Goal: Task Accomplishment & Management: Use online tool/utility

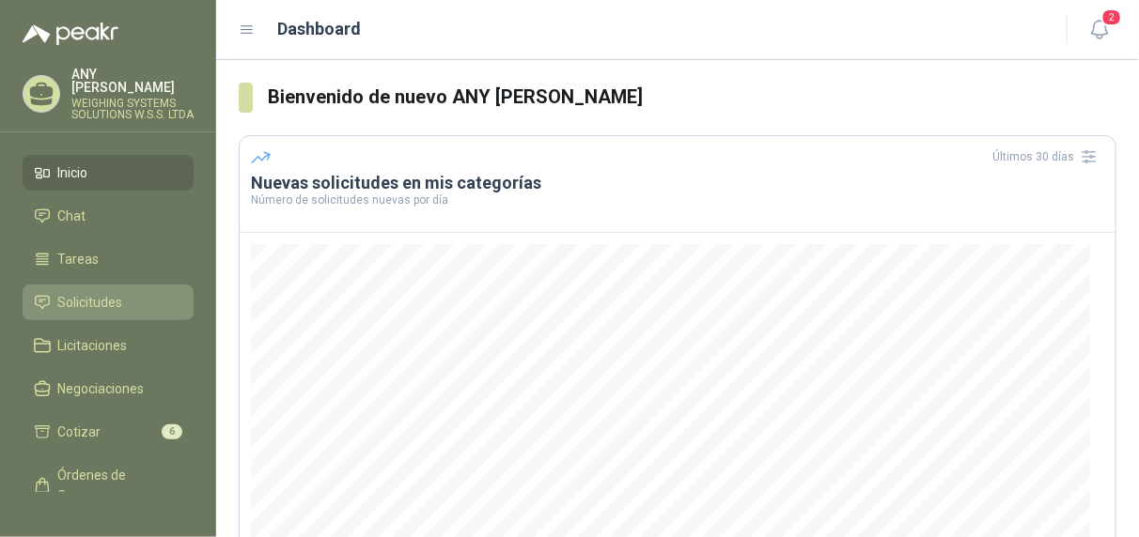
click at [96, 297] on span "Solicitudes" at bounding box center [90, 302] width 65 height 21
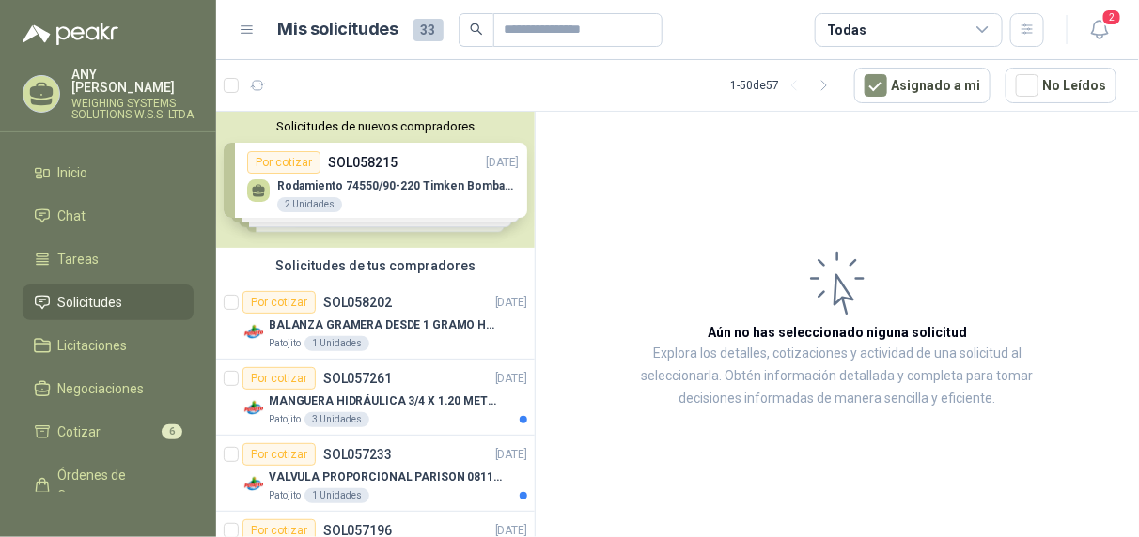
click at [344, 206] on div "Solicitudes de nuevos compradores Por cotizar SOL058215 [DATE] Rodamiento 74550…" at bounding box center [375, 180] width 318 height 136
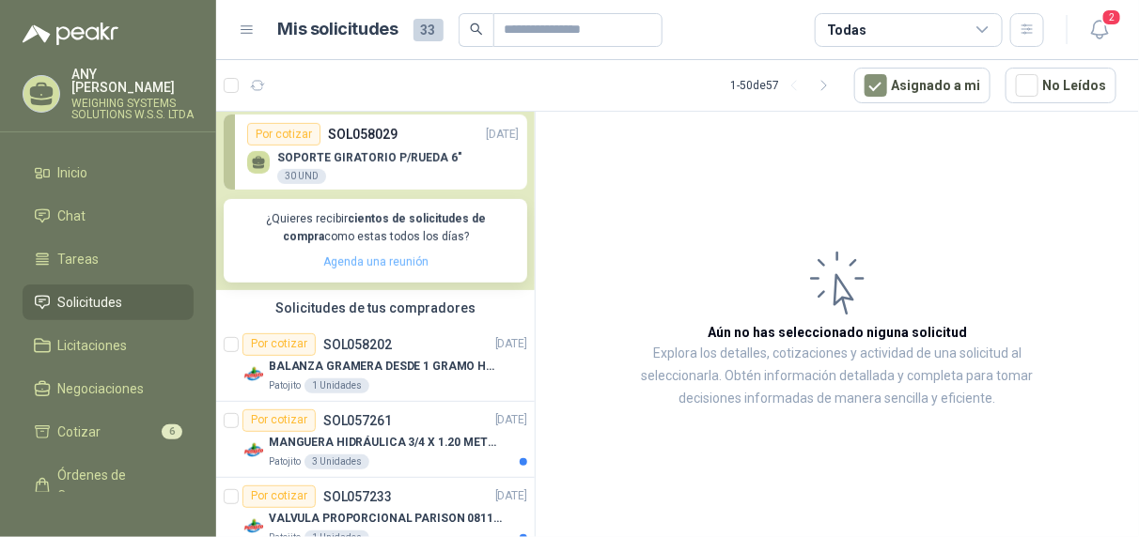
scroll to position [376, 0]
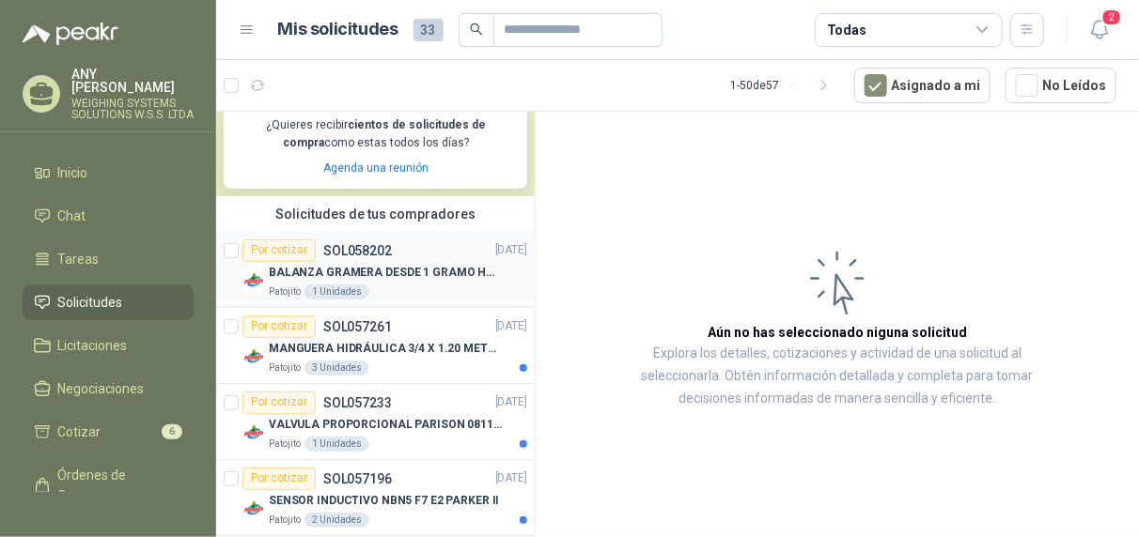
click at [420, 287] on div "Patojito 1 Unidades" at bounding box center [398, 292] width 258 height 15
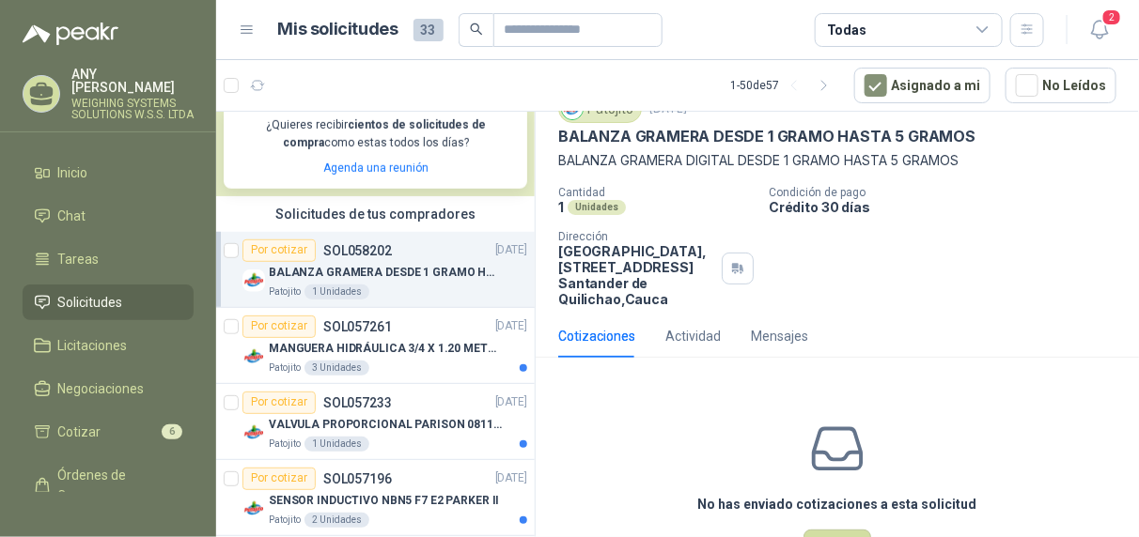
scroll to position [146, 0]
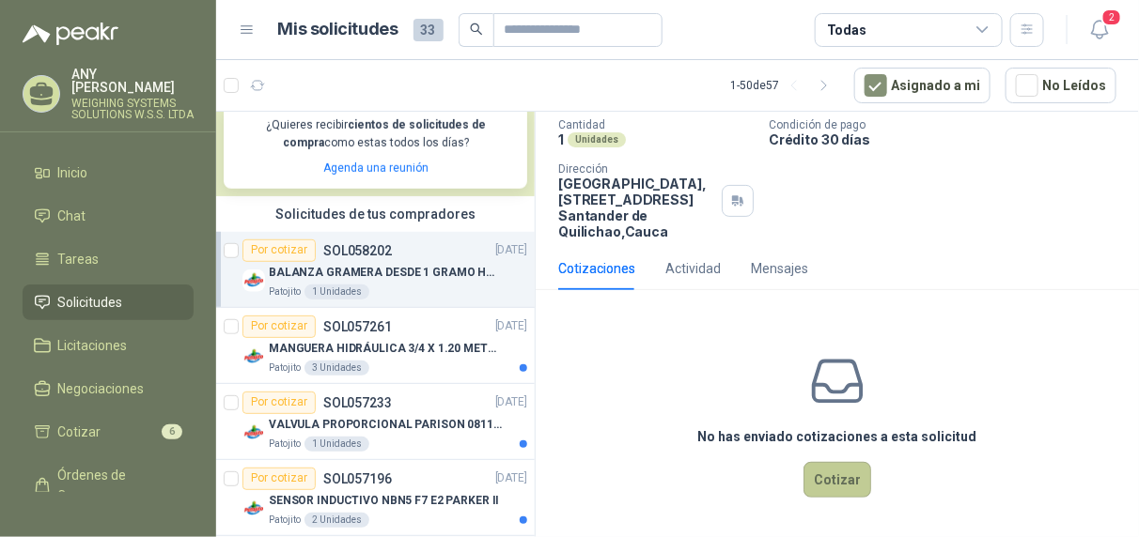
click at [827, 478] on button "Cotizar" at bounding box center [837, 480] width 68 height 36
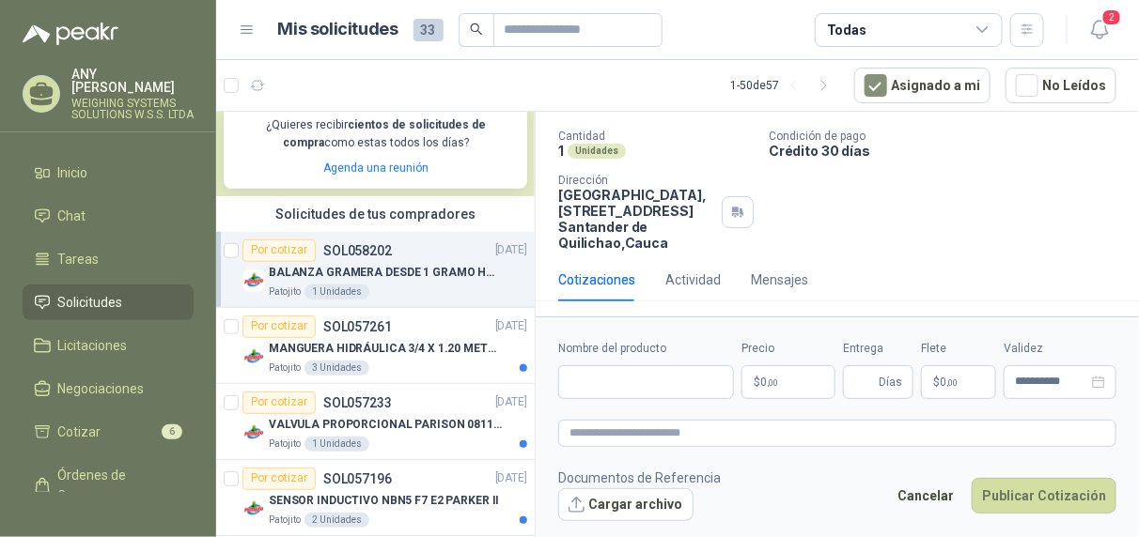
scroll to position [133, 0]
click at [601, 384] on input "Nombre del producto" at bounding box center [646, 382] width 176 height 34
type input "*"
click at [597, 377] on input "Nombre del producto" at bounding box center [646, 382] width 176 height 34
paste input "**********"
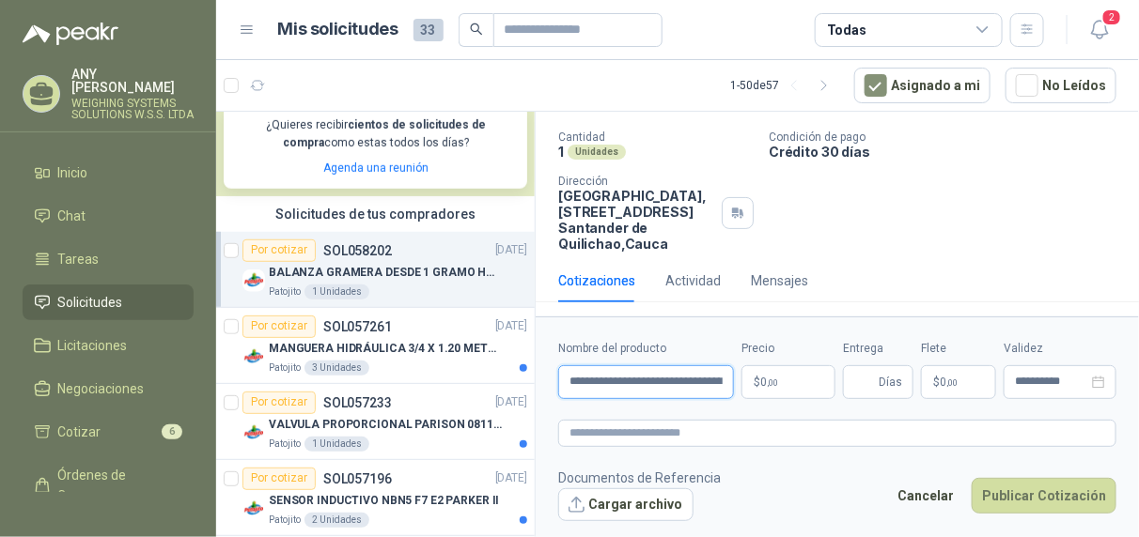
scroll to position [0, 214]
type input "**********"
click at [795, 378] on p "$ 0 ,00" at bounding box center [789, 382] width 94 height 34
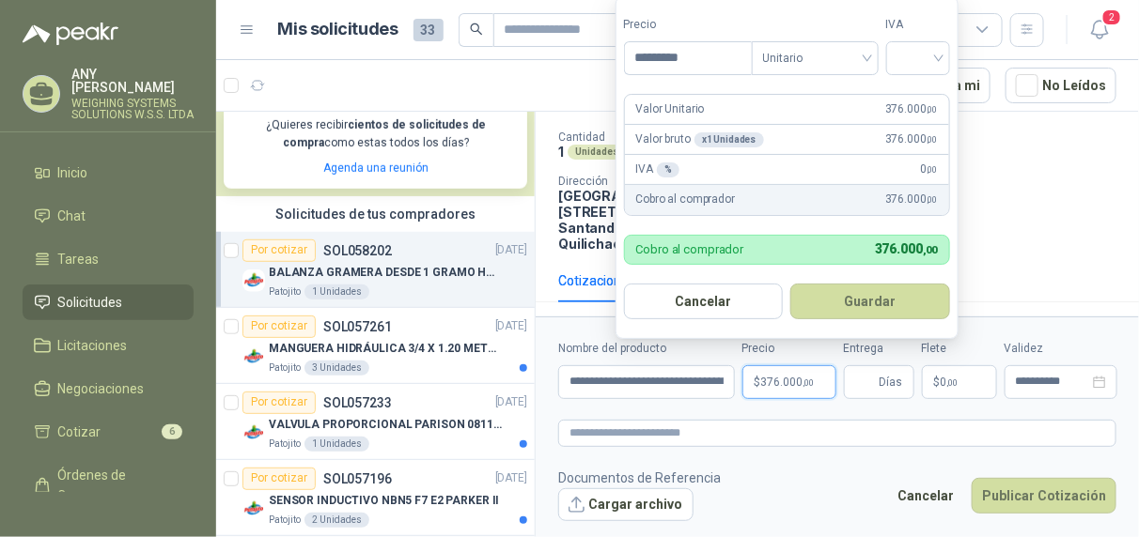
type input "*********"
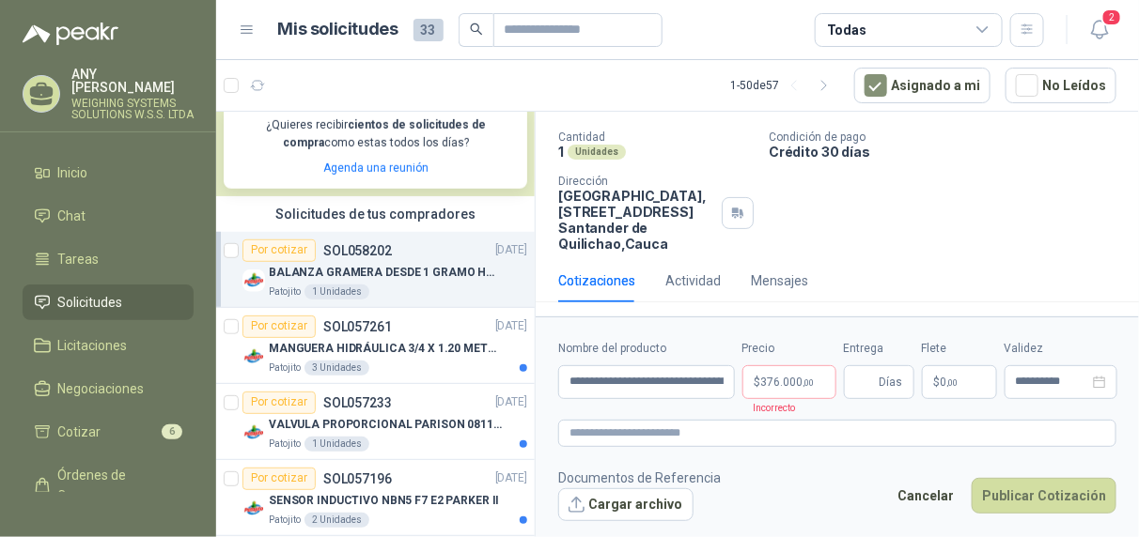
click at [899, 408] on form "**********" at bounding box center [837, 430] width 603 height 227
click at [877, 385] on span "Días" at bounding box center [879, 382] width 70 height 34
click at [815, 380] on p "$ 376.000 ,00" at bounding box center [789, 382] width 94 height 34
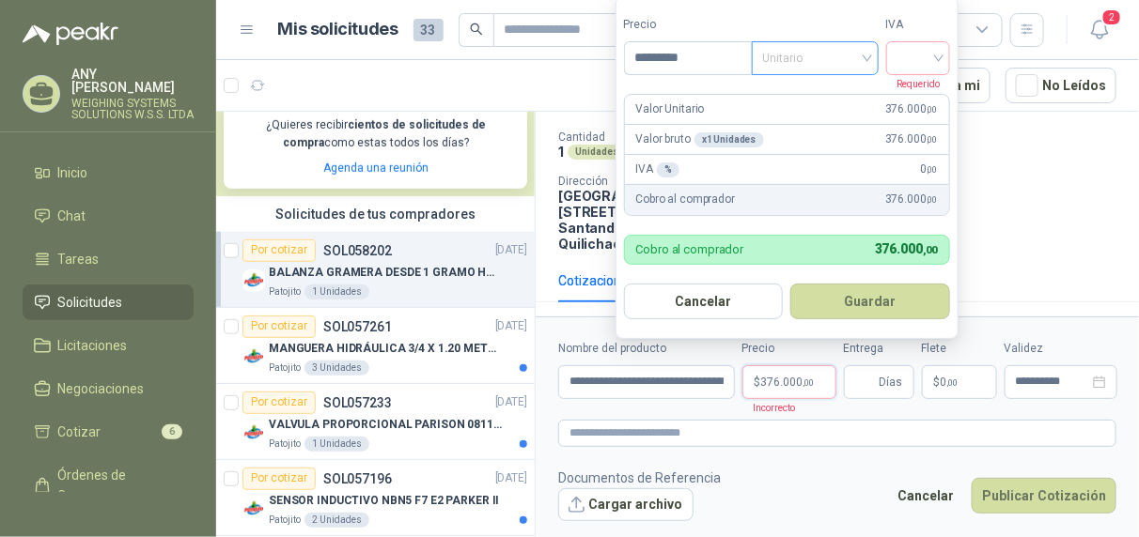
click at [867, 61] on span "Unitario" at bounding box center [815, 58] width 104 height 28
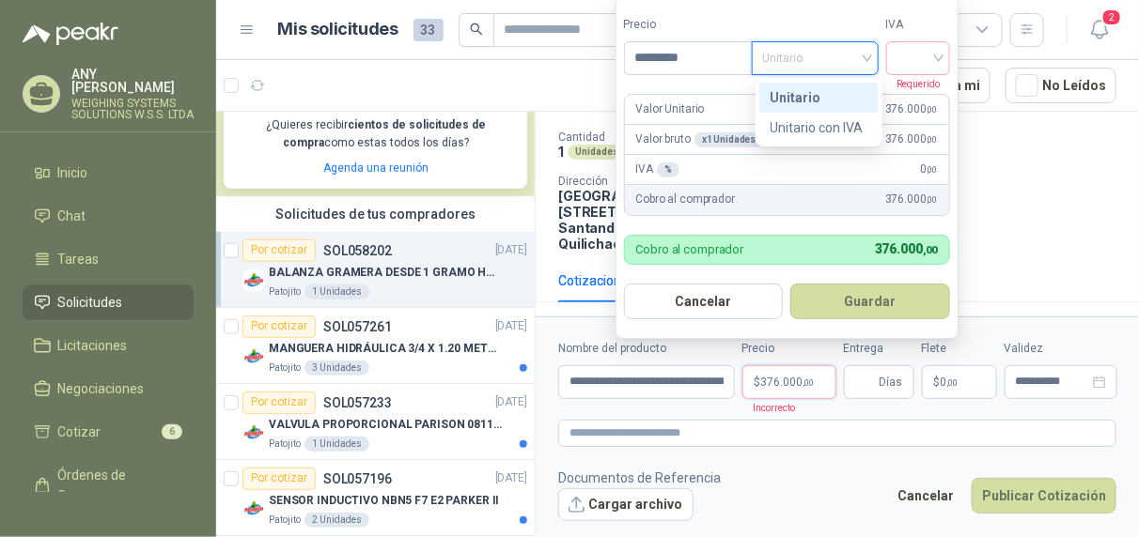
click at [808, 99] on div "Unitario" at bounding box center [818, 97] width 97 height 21
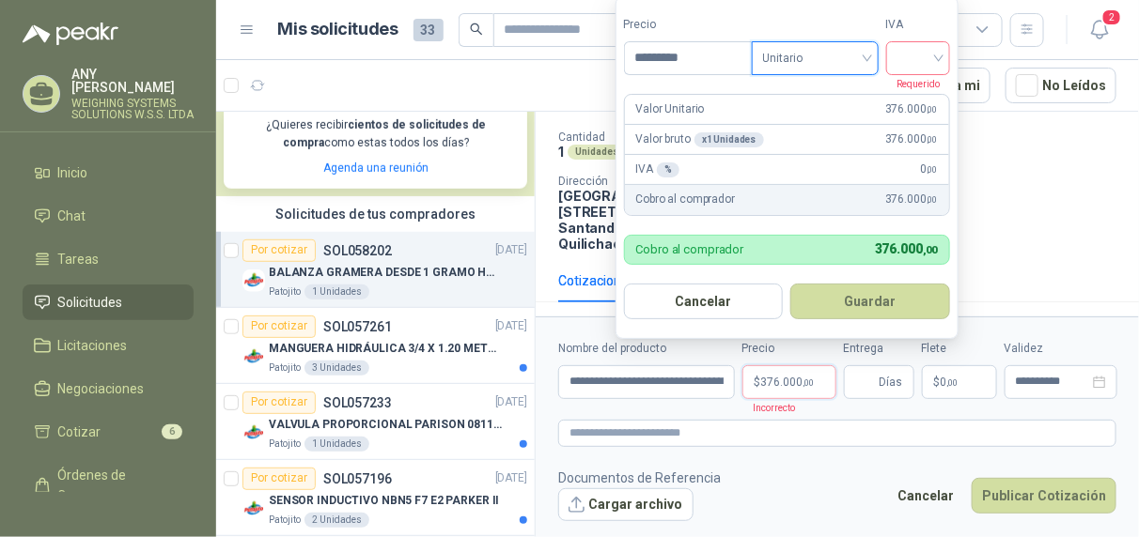
click at [944, 55] on div at bounding box center [918, 58] width 64 height 34
click at [920, 95] on div "19%" at bounding box center [922, 97] width 35 height 21
click at [806, 81] on form "Precio ********* Tipo Unitario IVA 19% 19% Requerido Valor Unitario 376.000 ,00…" at bounding box center [789, 167] width 348 height 343
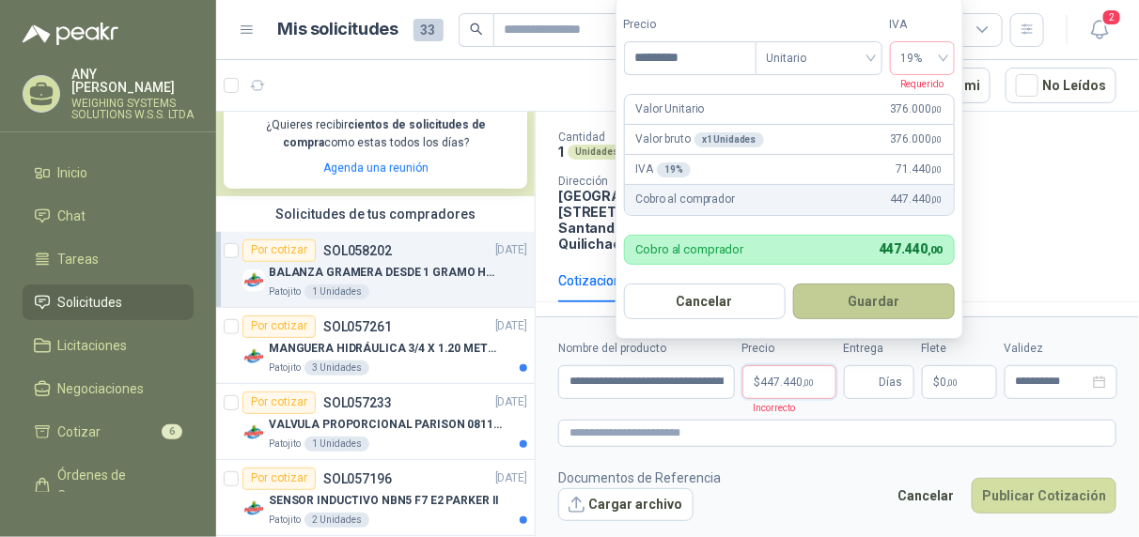
click at [850, 306] on button "Guardar" at bounding box center [874, 302] width 162 height 36
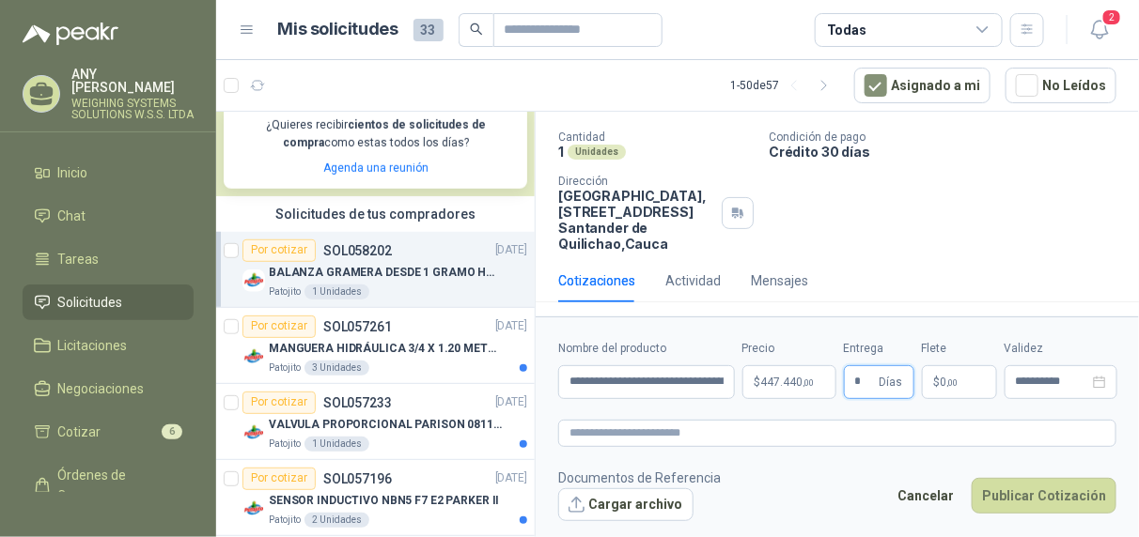
type input "*"
click at [1063, 415] on form "**********" at bounding box center [837, 430] width 603 height 227
click at [629, 506] on button "Cargar archivo" at bounding box center [625, 506] width 135 height 34
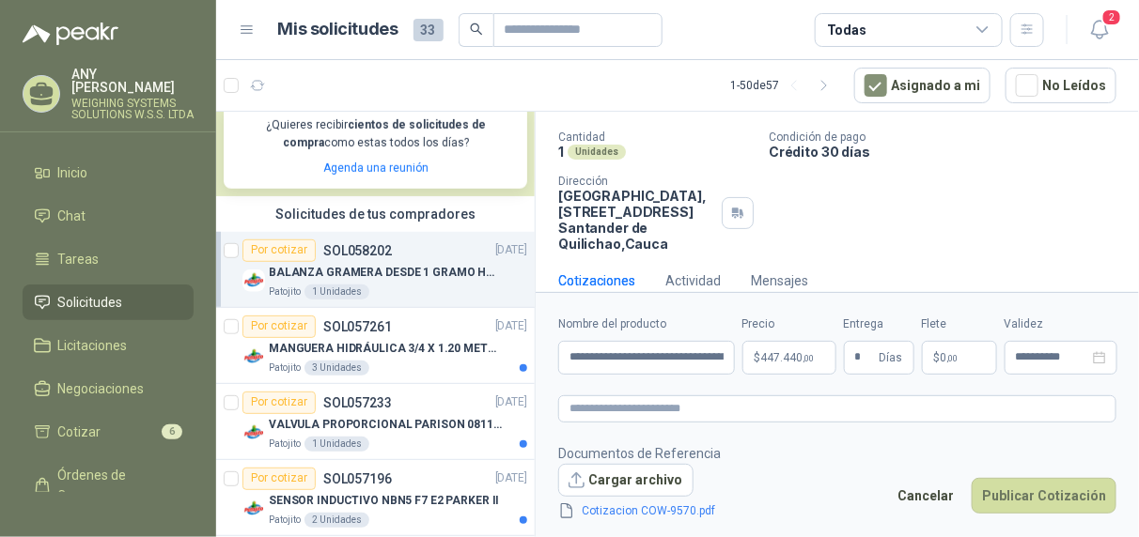
scroll to position [146, 0]
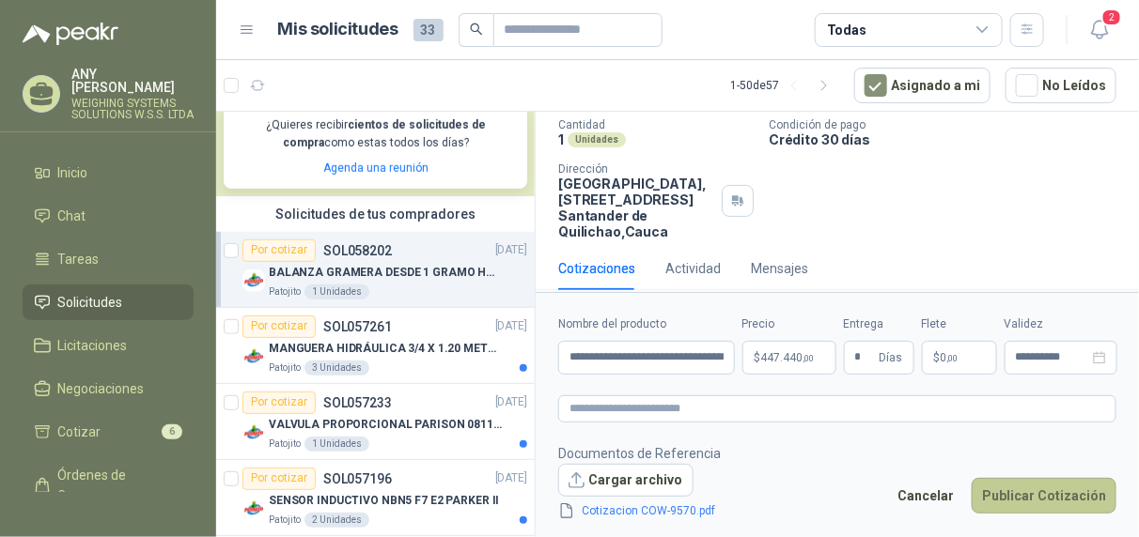
click at [1061, 497] on button "Publicar Cotización" at bounding box center [1043, 496] width 145 height 36
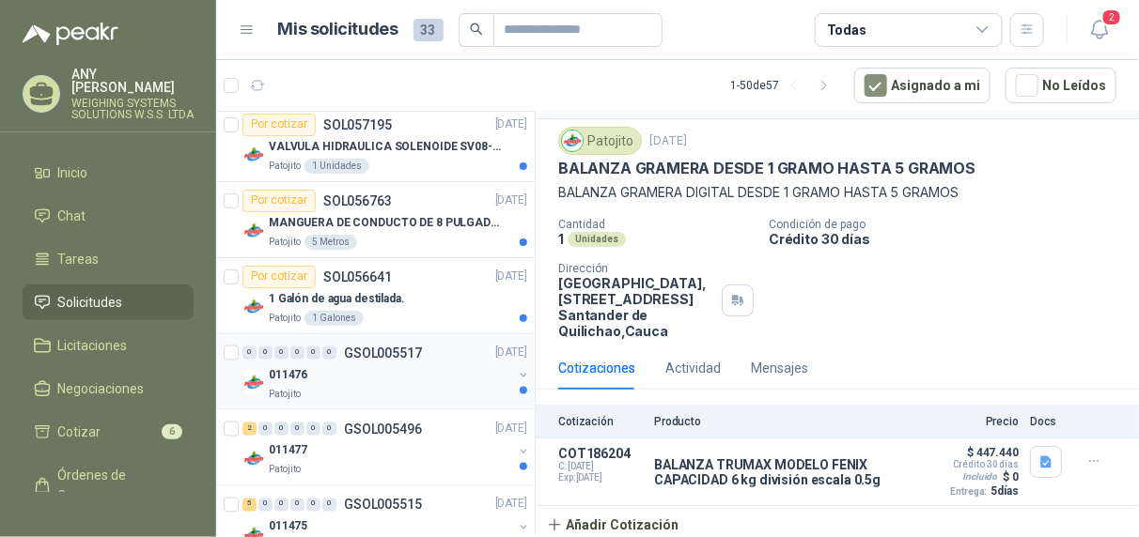
scroll to position [939, 0]
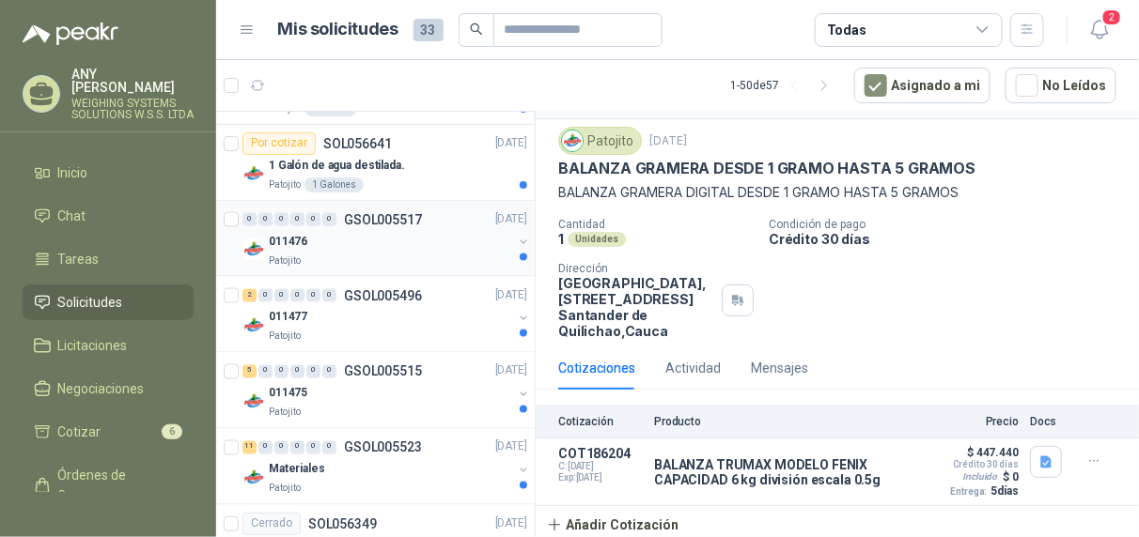
click at [415, 227] on div "0 0 0 0 0 0 GSOL005517 [DATE]" at bounding box center [386, 220] width 288 height 23
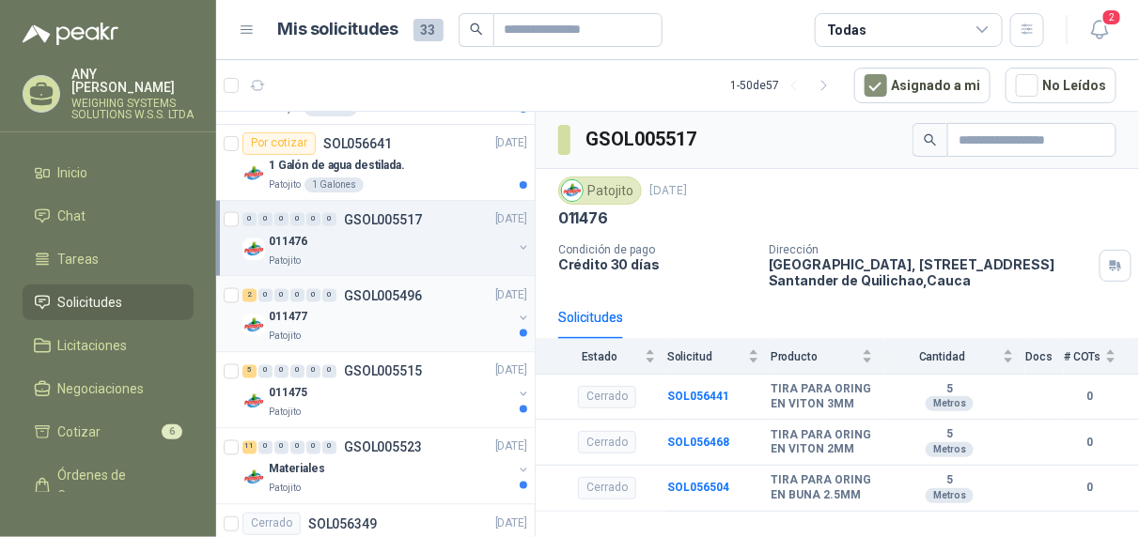
click at [396, 325] on div "011477" at bounding box center [390, 318] width 243 height 23
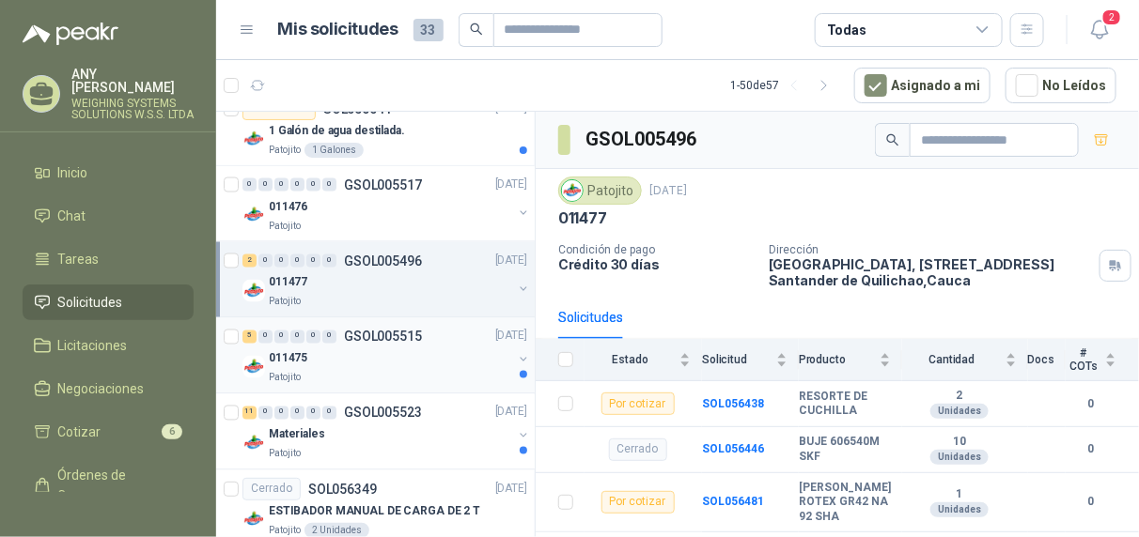
scroll to position [1033, 0]
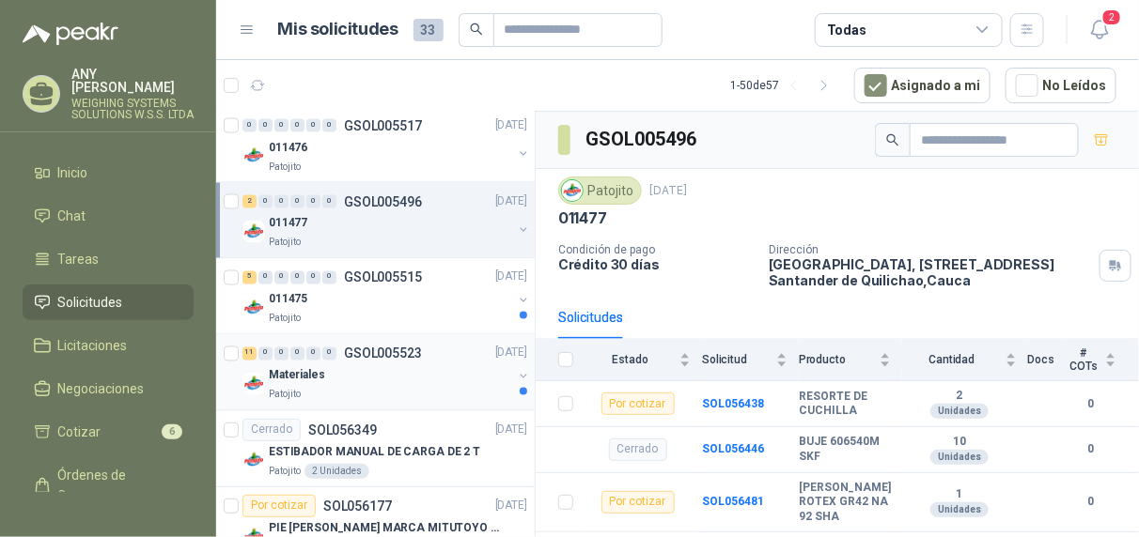
click at [413, 390] on div "Patojito" at bounding box center [390, 395] width 243 height 15
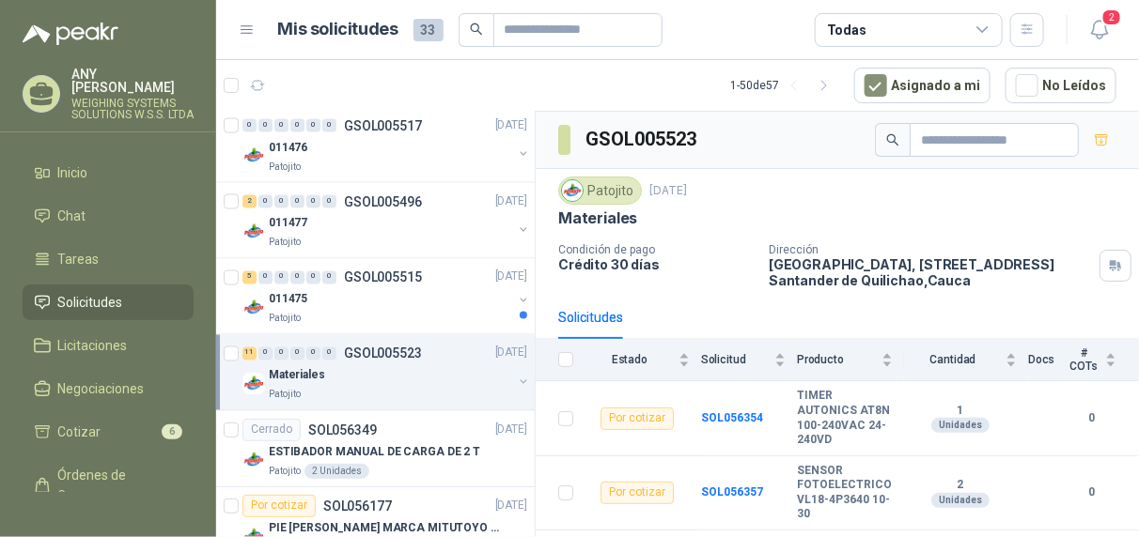
scroll to position [1221, 0]
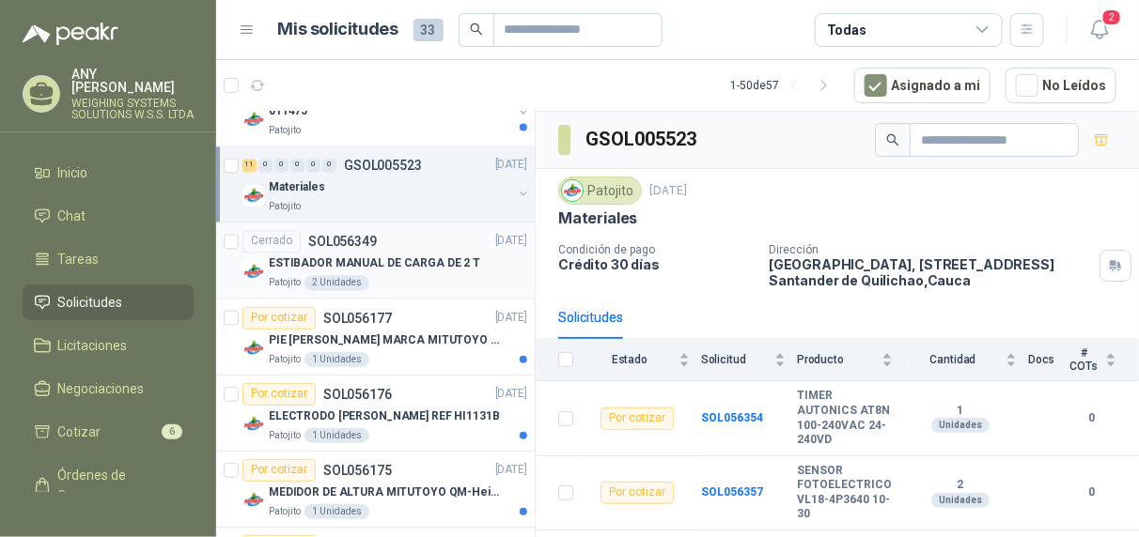
click at [419, 287] on div "Patojito 2 Unidades" at bounding box center [398, 283] width 258 height 15
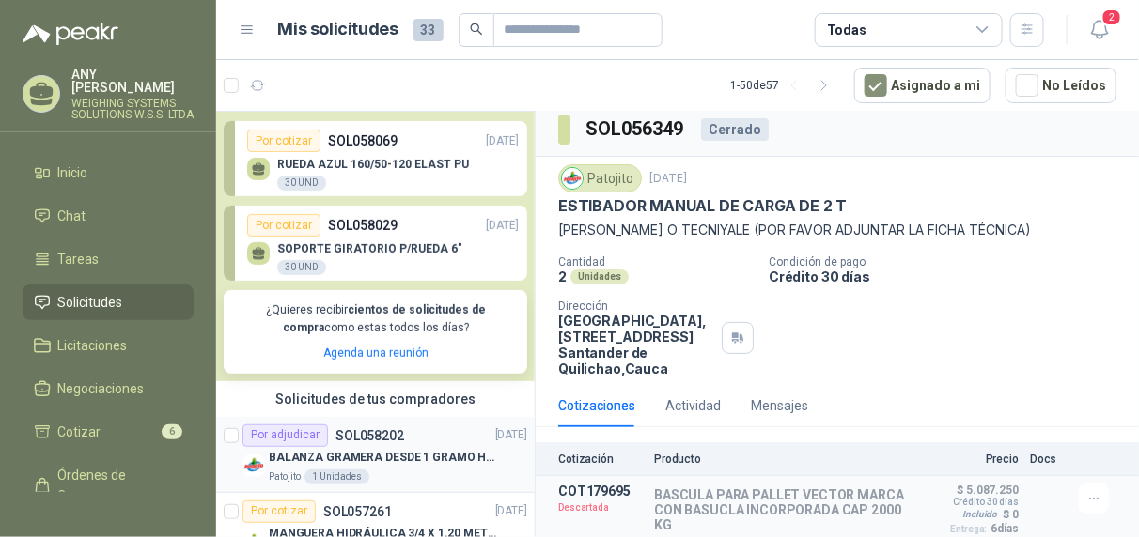
scroll to position [282, 0]
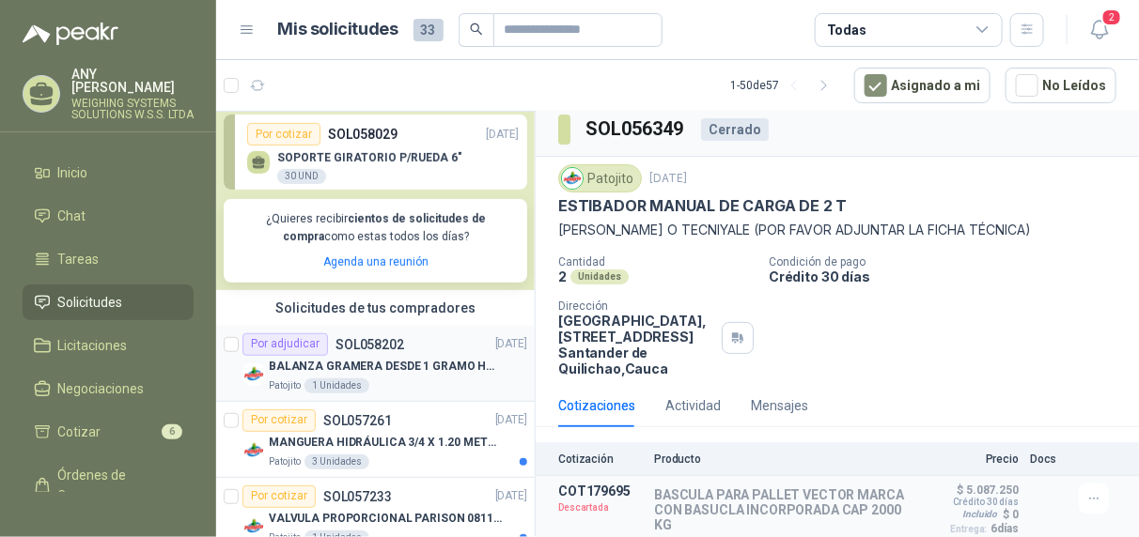
click at [271, 346] on div "Por adjudicar" at bounding box center [284, 345] width 85 height 23
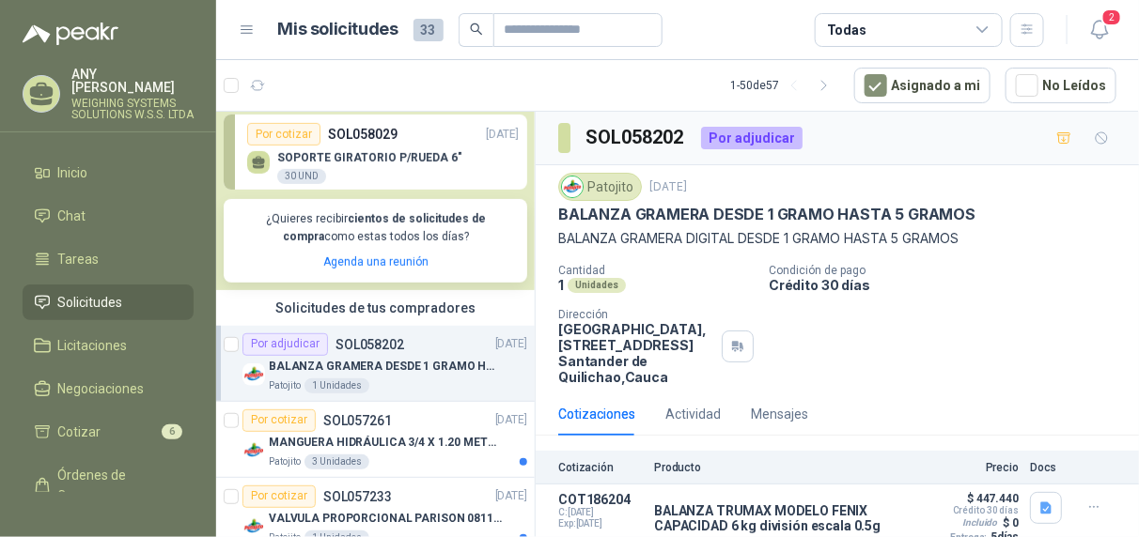
scroll to position [47, 0]
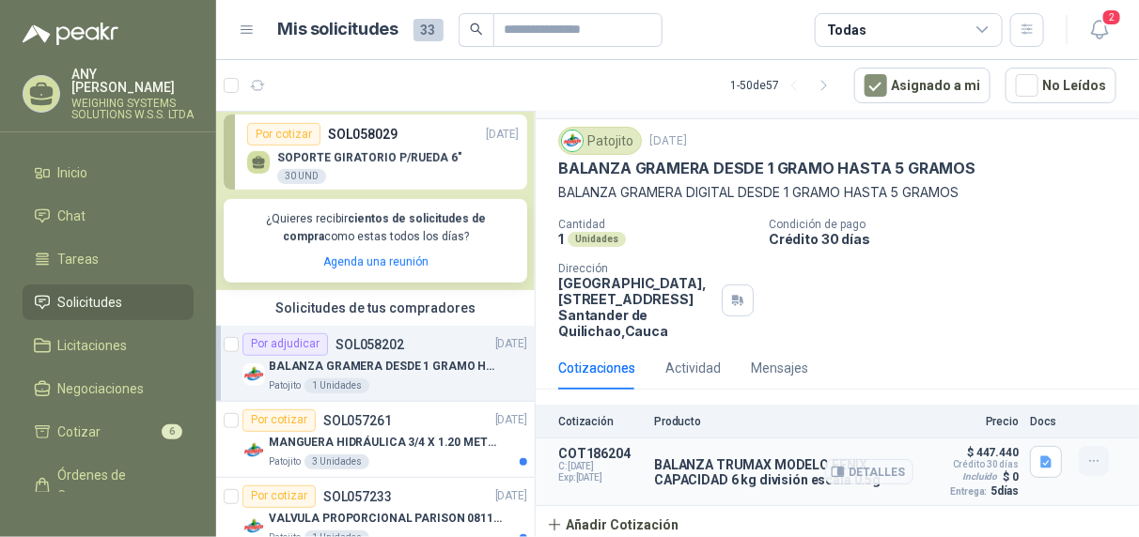
click at [1086, 467] on icon "button" at bounding box center [1094, 462] width 16 height 16
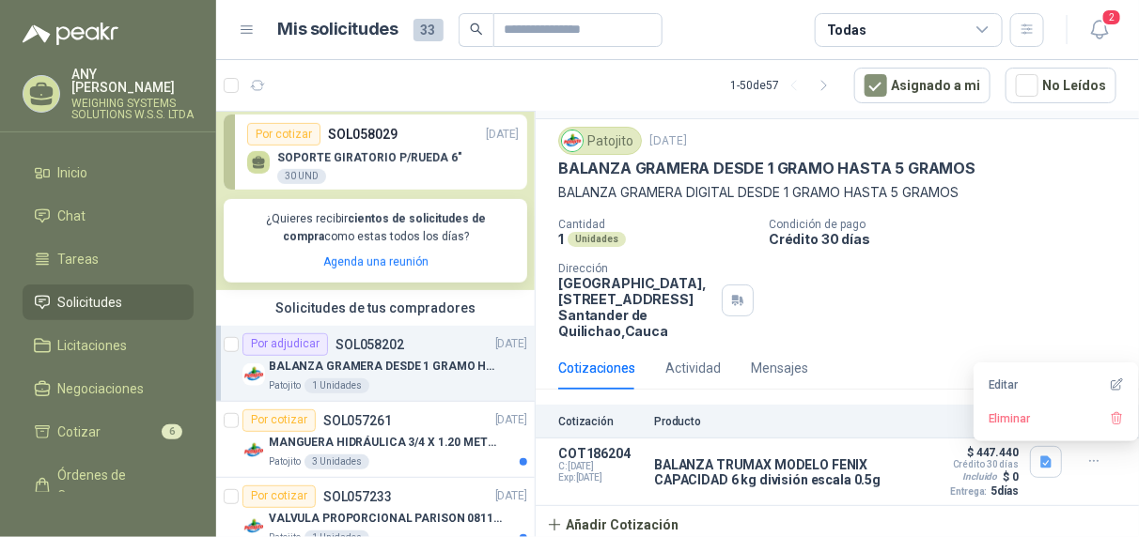
click at [1033, 280] on div "Cantidad 1 Unidades Condición de pago Crédito 30 días Dirección Parque Industri…" at bounding box center [837, 278] width 558 height 121
click at [680, 366] on div "Actividad" at bounding box center [692, 368] width 55 height 21
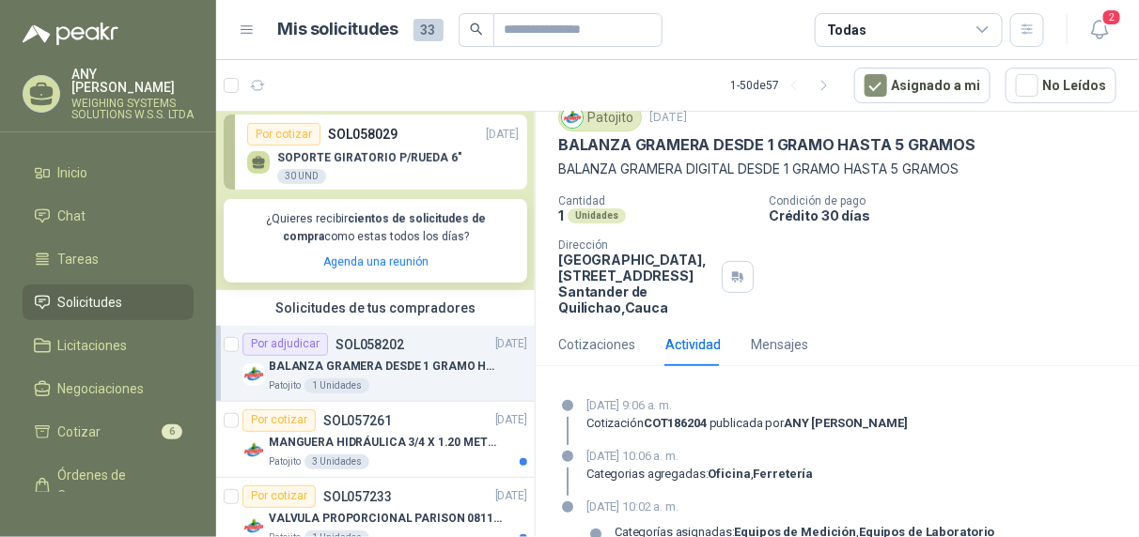
scroll to position [37, 0]
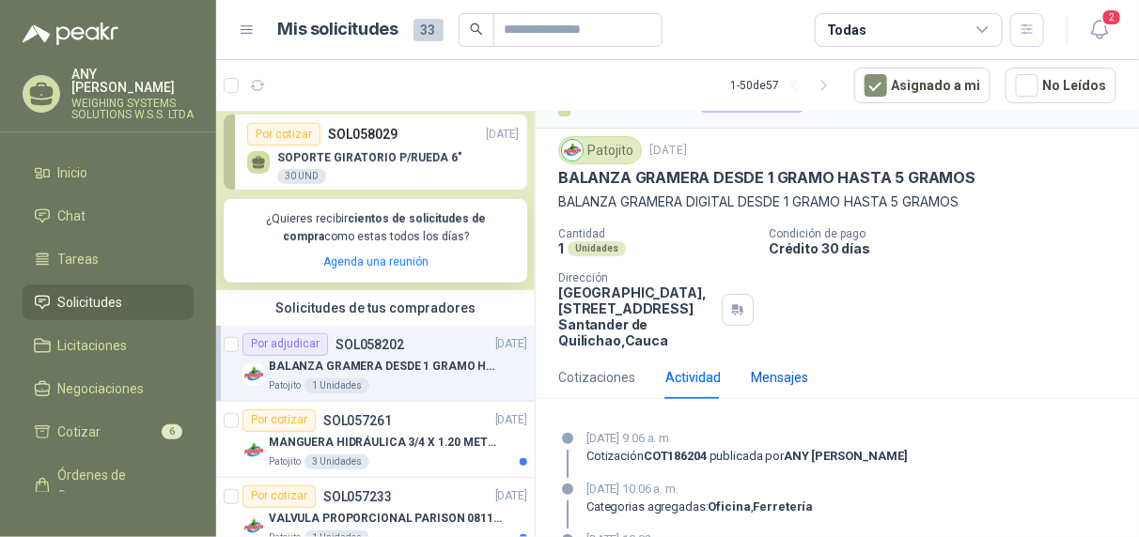
click at [788, 374] on div "Mensajes" at bounding box center [779, 377] width 57 height 21
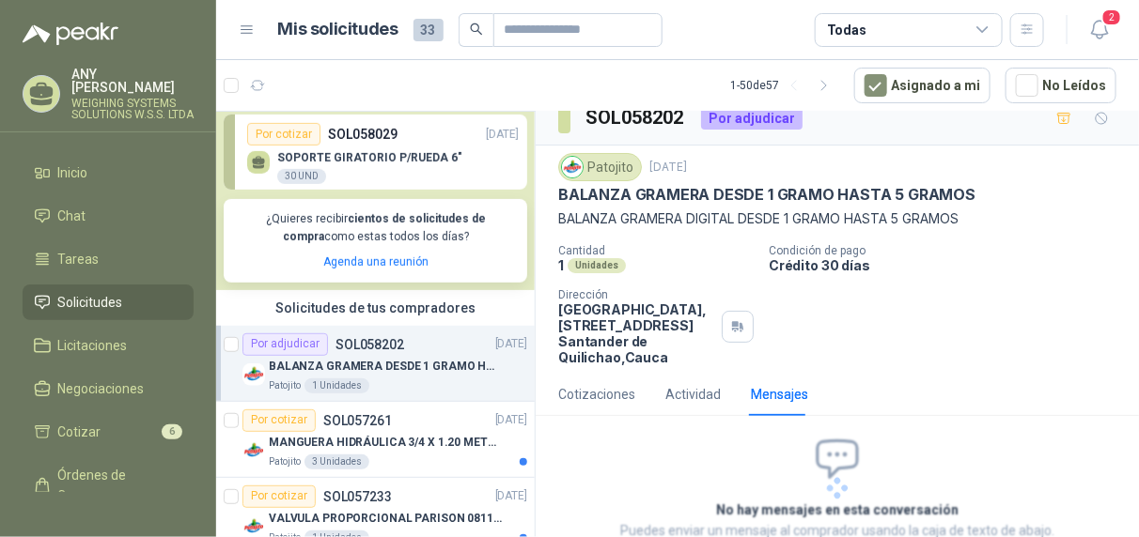
scroll to position [114, 0]
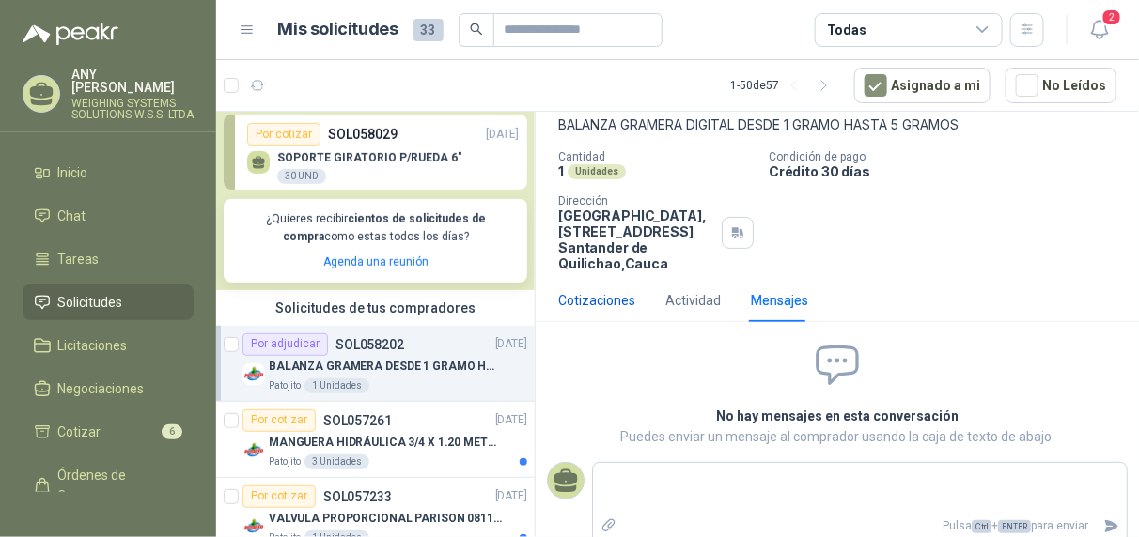
click at [595, 294] on div "Cotizaciones" at bounding box center [596, 300] width 77 height 21
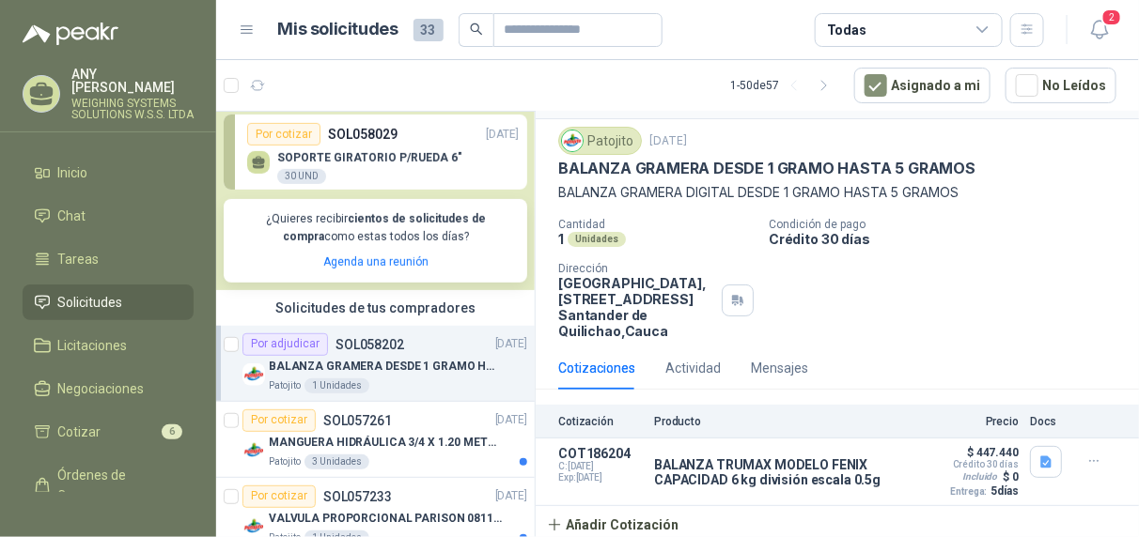
scroll to position [47, 0]
click at [300, 87] on icon "button" at bounding box center [304, 86] width 16 height 16
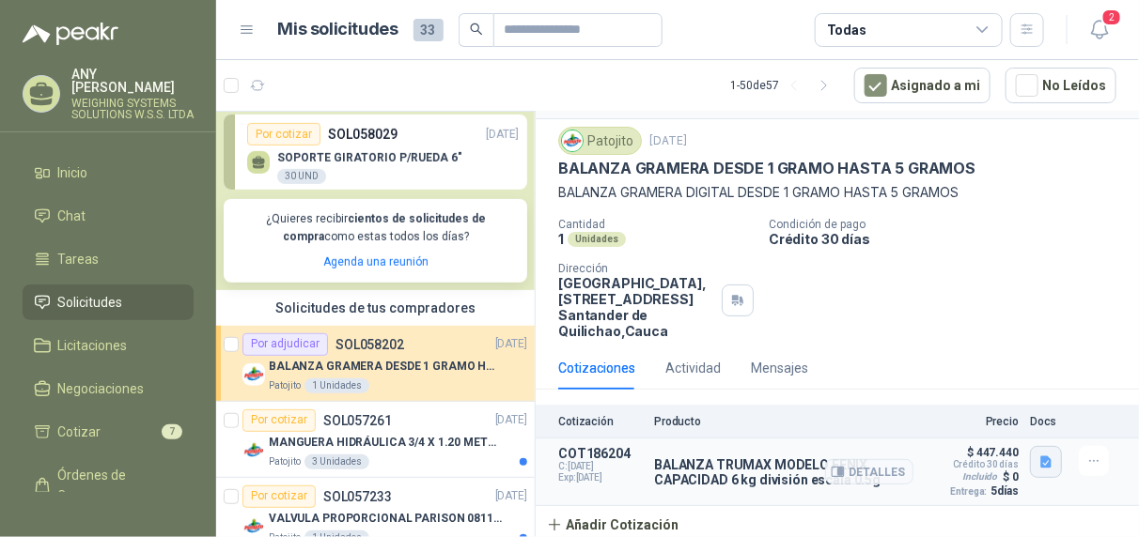
click at [1038, 462] on icon "button" at bounding box center [1046, 463] width 16 height 16
click at [1086, 462] on icon "button" at bounding box center [1094, 462] width 16 height 16
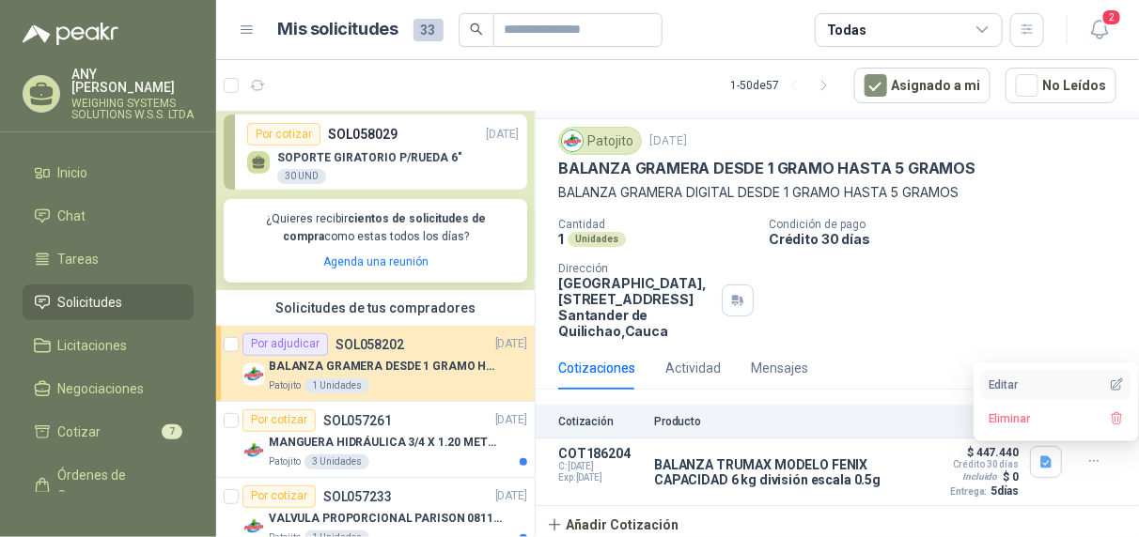
click at [1032, 384] on button "Editar" at bounding box center [1056, 385] width 150 height 30
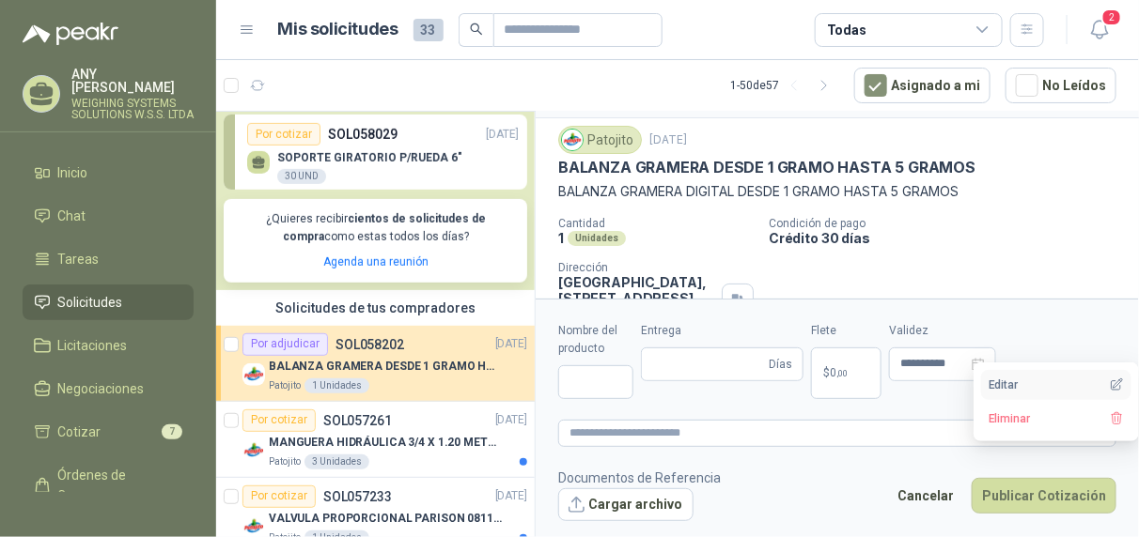
type input "**********"
type input "*"
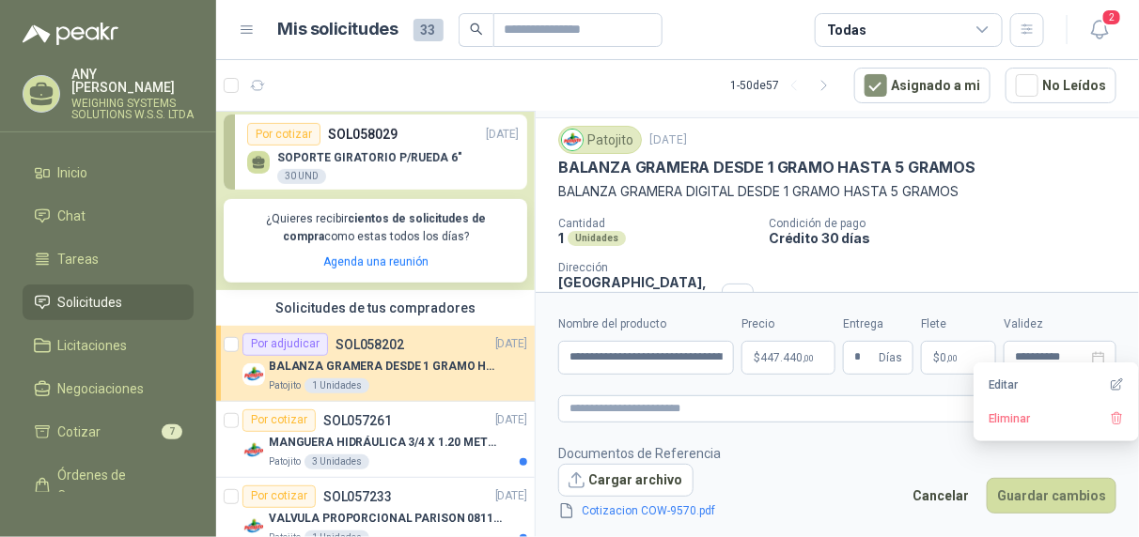
click at [782, 448] on footer "Documentos de Referencia Cargar archivo Cotizacion COW-9570.pdf Cancelar Guarda…" at bounding box center [837, 482] width 558 height 79
click at [608, 484] on button "Cargar archivo" at bounding box center [625, 481] width 135 height 34
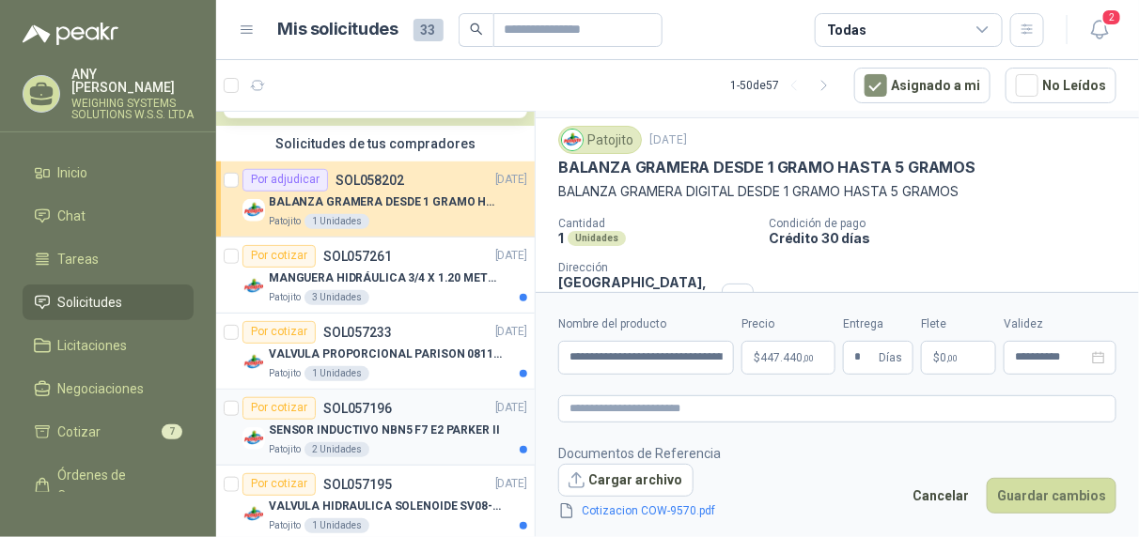
scroll to position [470, 0]
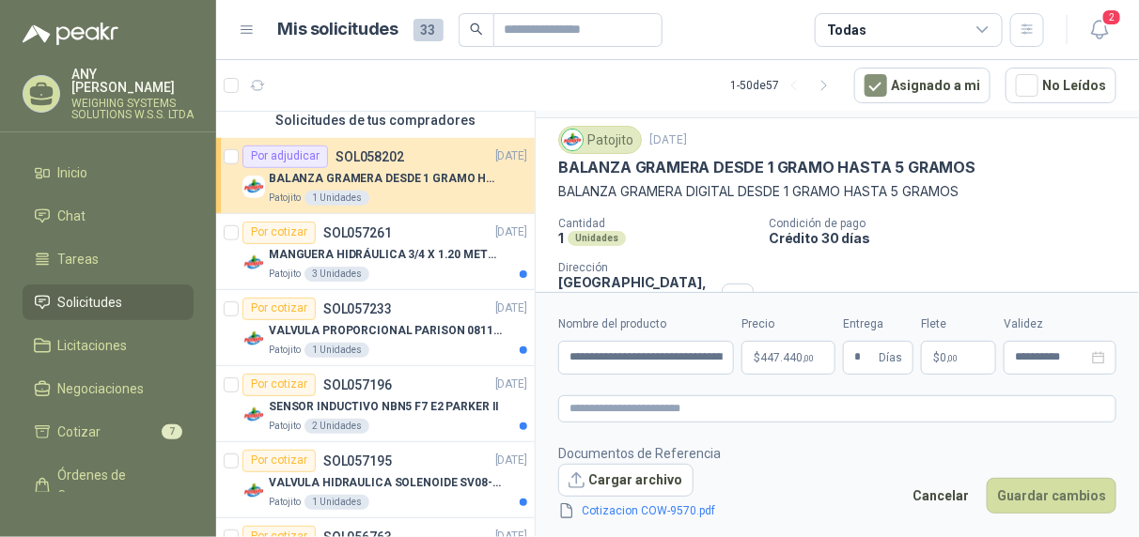
click at [561, 162] on p "BALANZA GRAMERA DESDE 1 GRAMO HASTA 5 GRAMOS" at bounding box center [766, 168] width 417 height 20
click at [1077, 496] on button "Guardar cambios" at bounding box center [1051, 496] width 130 height 36
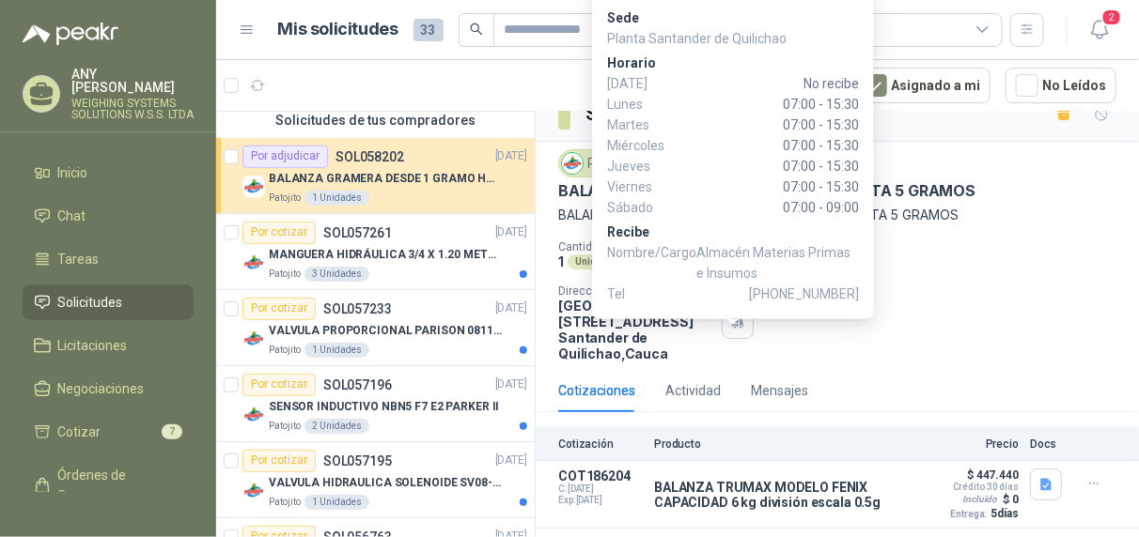
scroll to position [47, 0]
